Goal: Find specific page/section: Find specific page/section

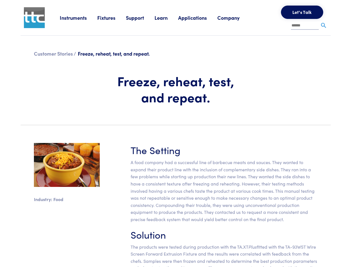
click at [176, 134] on section "Industry: Food The Setting A food company had a successful line of barbecue mea…" at bounding box center [175, 217] width 317 height 174
click at [79, 18] on link "Instruments" at bounding box center [79, 17] width 38 height 7
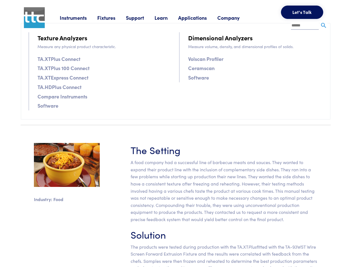
click at [112, 18] on link "Fixtures" at bounding box center [111, 17] width 29 height 7
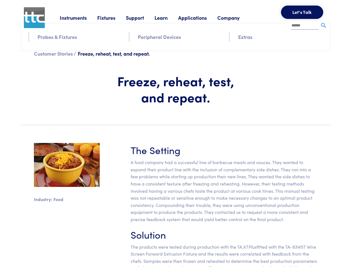
click at [141, 18] on link "Support" at bounding box center [140, 17] width 29 height 7
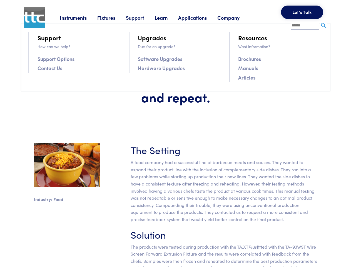
click at [168, 18] on link "Learn" at bounding box center [167, 17] width 24 height 7
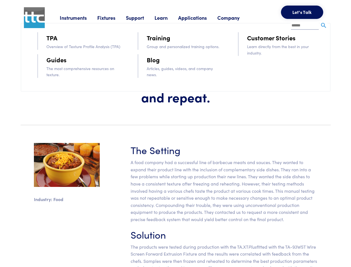
click at [200, 18] on link "Applications" at bounding box center [197, 17] width 39 height 7
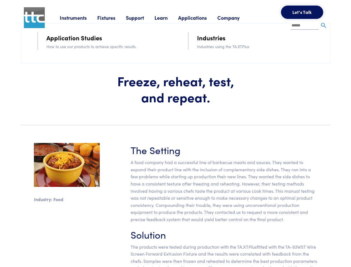
click at [236, 18] on link "Company" at bounding box center [234, 17] width 33 height 7
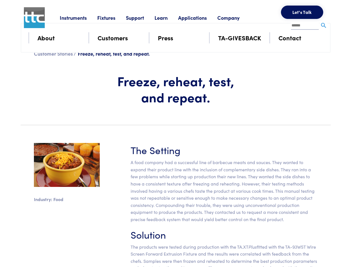
click at [302, 12] on button "Let's Talk" at bounding box center [302, 12] width 42 height 13
